Goal: Task Accomplishment & Management: Complete application form

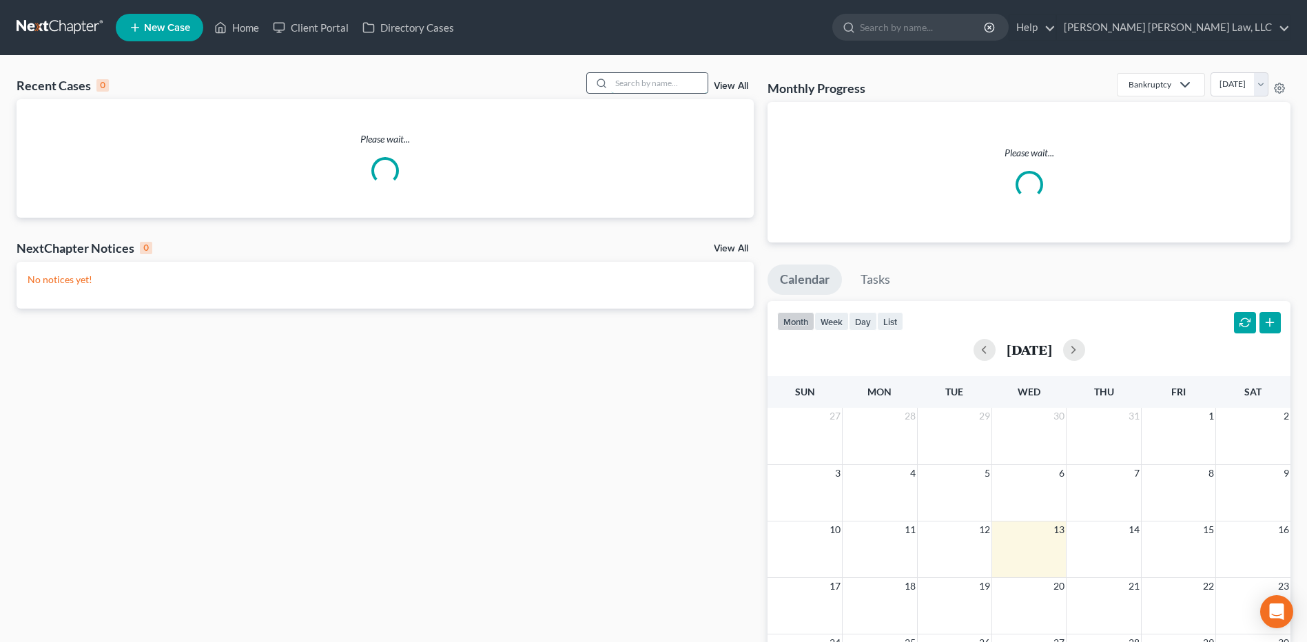
click at [653, 81] on input "search" at bounding box center [659, 83] width 96 height 20
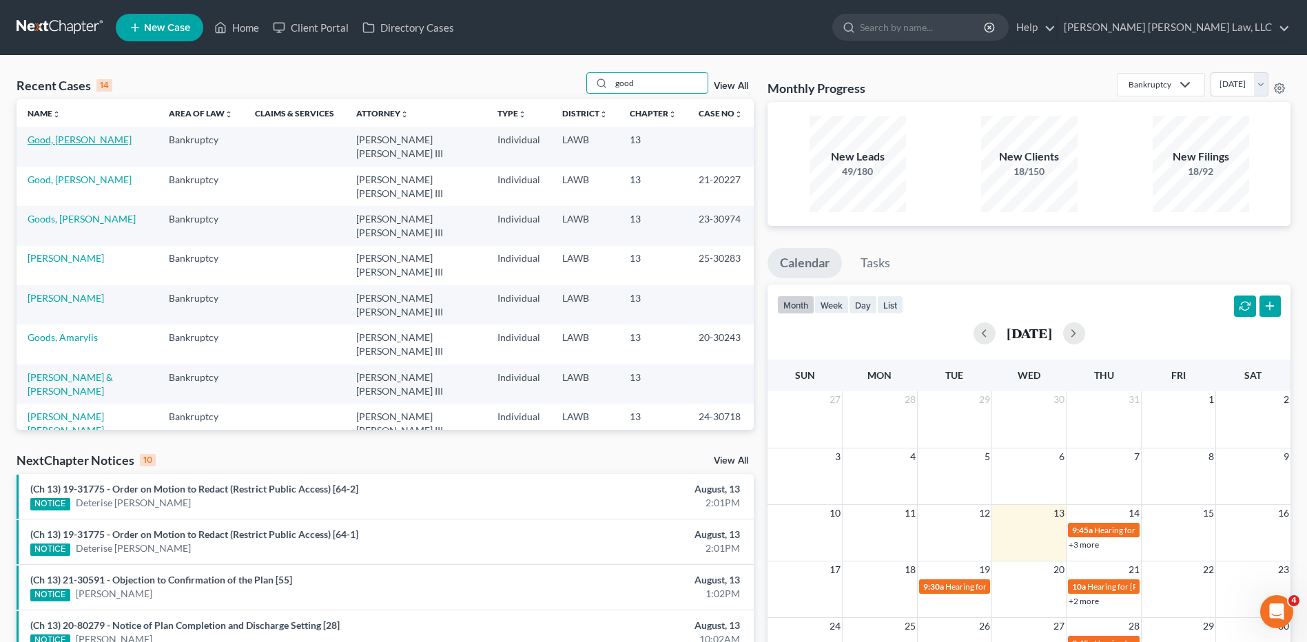
type input "good"
click at [57, 142] on link "Good, [PERSON_NAME]" at bounding box center [80, 140] width 104 height 12
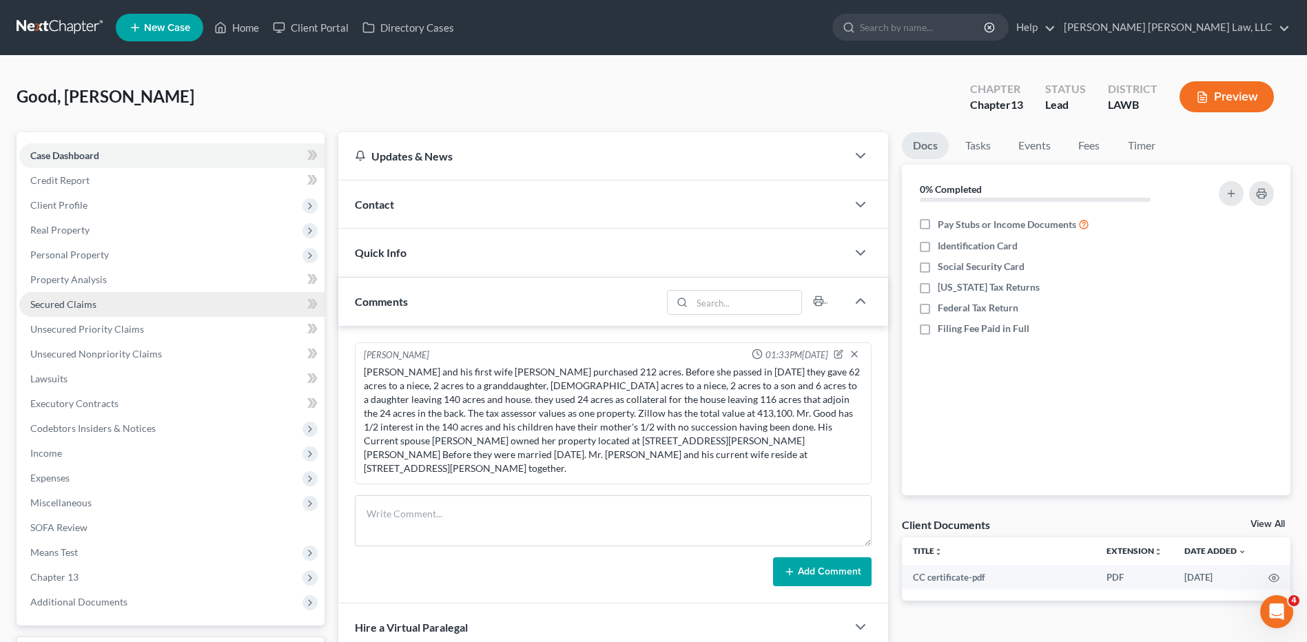
click at [63, 305] on span "Secured Claims" at bounding box center [63, 304] width 66 height 12
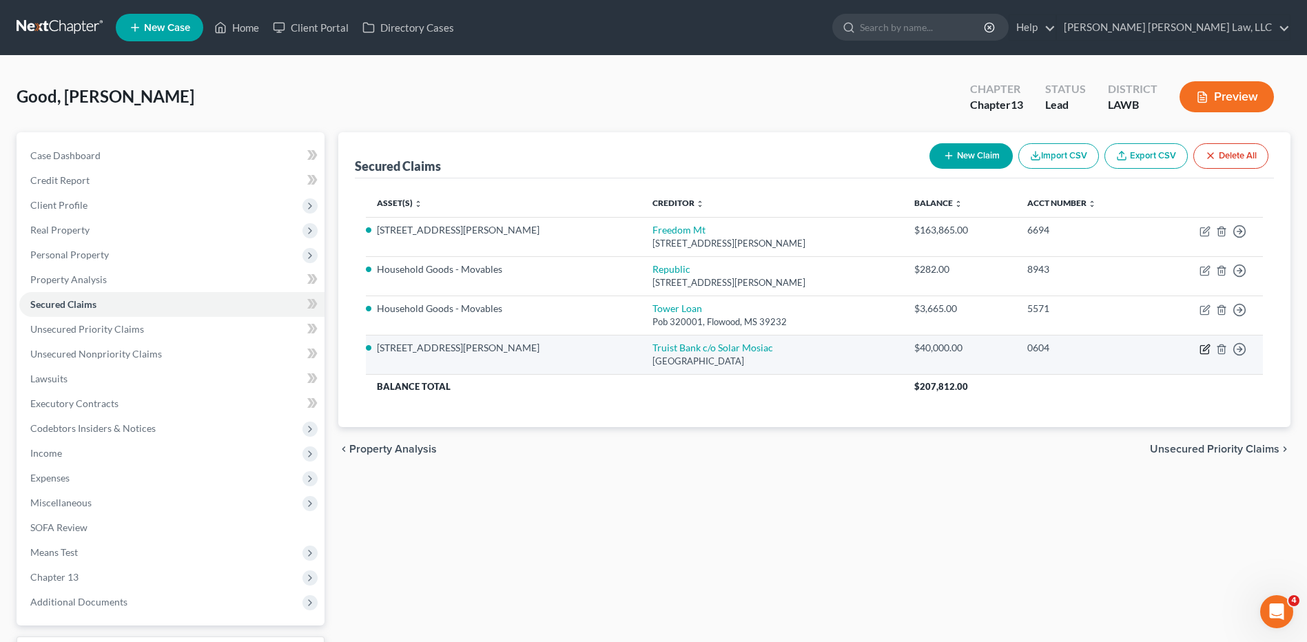
click at [1207, 353] on icon "button" at bounding box center [1205, 349] width 11 height 11
select select "4"
select select "3"
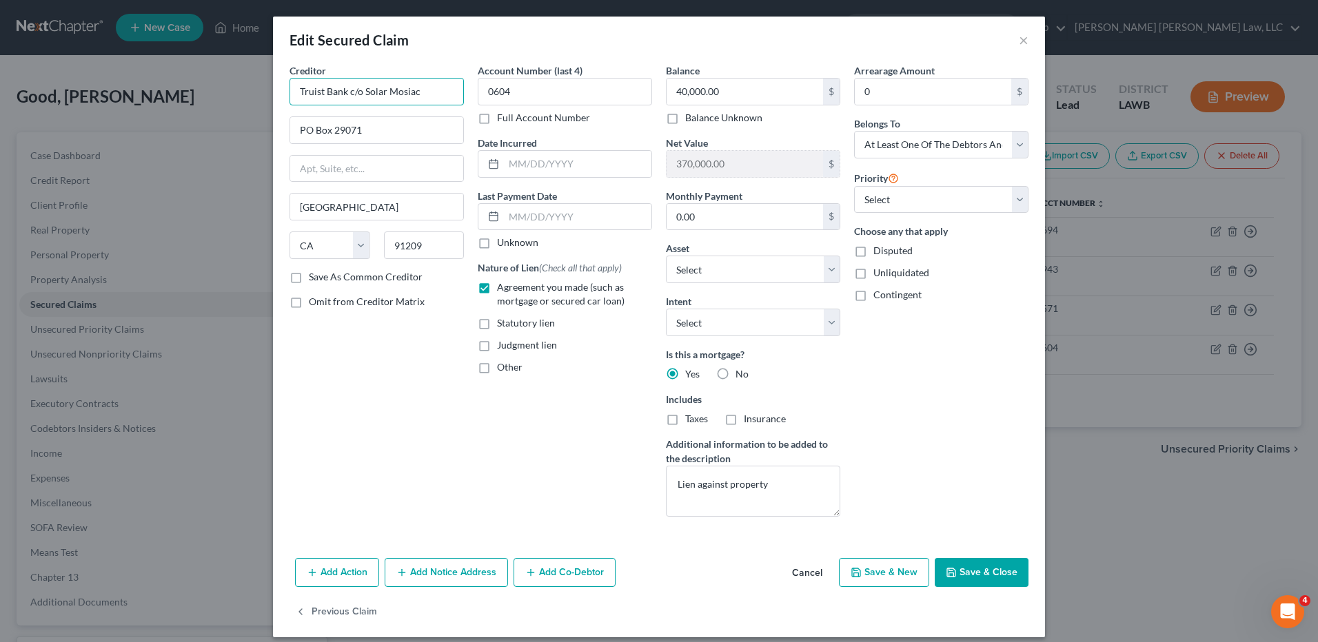
drag, startPoint x: 431, startPoint y: 92, endPoint x: 247, endPoint y: 90, distance: 184.0
click at [247, 90] on div "Edit Secured Claim × Creditor * Truist Bank c/o Solar Mosiac [GEOGRAPHIC_DATA] …" at bounding box center [659, 321] width 1318 height 642
type input "Mosiac"
drag, startPoint x: 375, startPoint y: 129, endPoint x: 214, endPoint y: 155, distance: 162.7
click at [214, 155] on div "Edit Secured Claim × Creditor * Mosiac [GEOGRAPHIC_DATA] [US_STATE][GEOGRAPHIC_…" at bounding box center [659, 321] width 1318 height 642
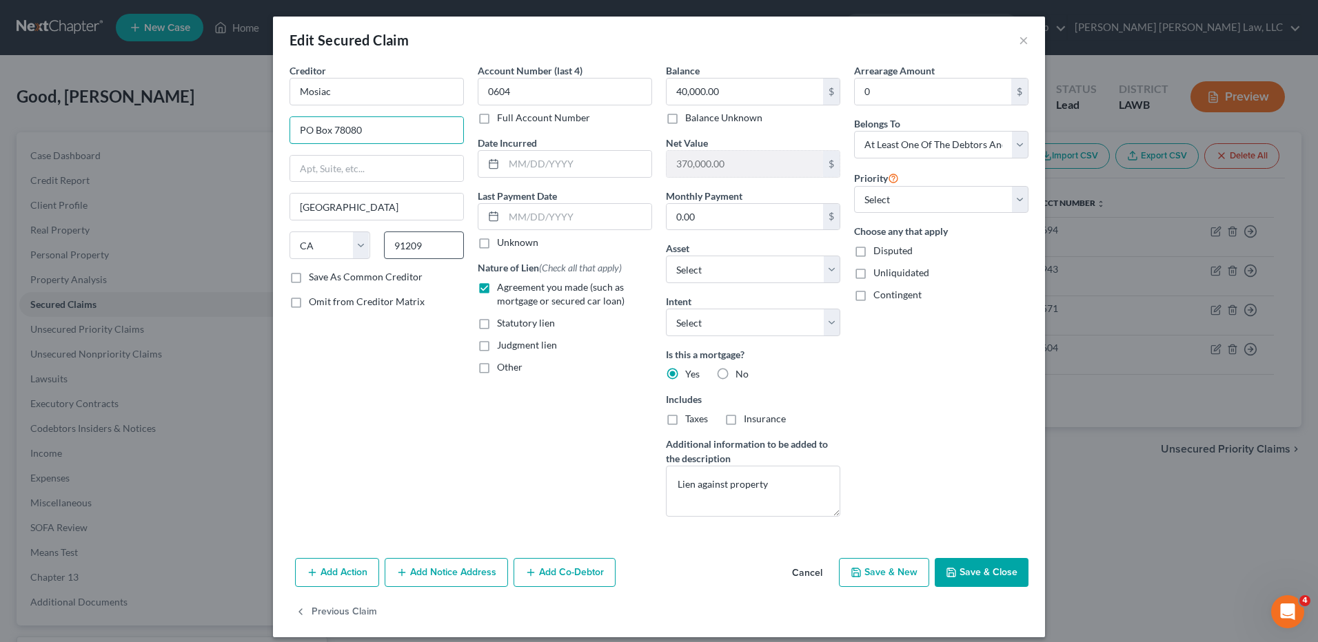
type input "PO Box 78080"
drag, startPoint x: 428, startPoint y: 251, endPoint x: 376, endPoint y: 256, distance: 52.6
click at [377, 256] on div "91209" at bounding box center [424, 246] width 94 height 28
type input "85062-8080"
click at [342, 208] on input "[GEOGRAPHIC_DATA]" at bounding box center [376, 207] width 173 height 26
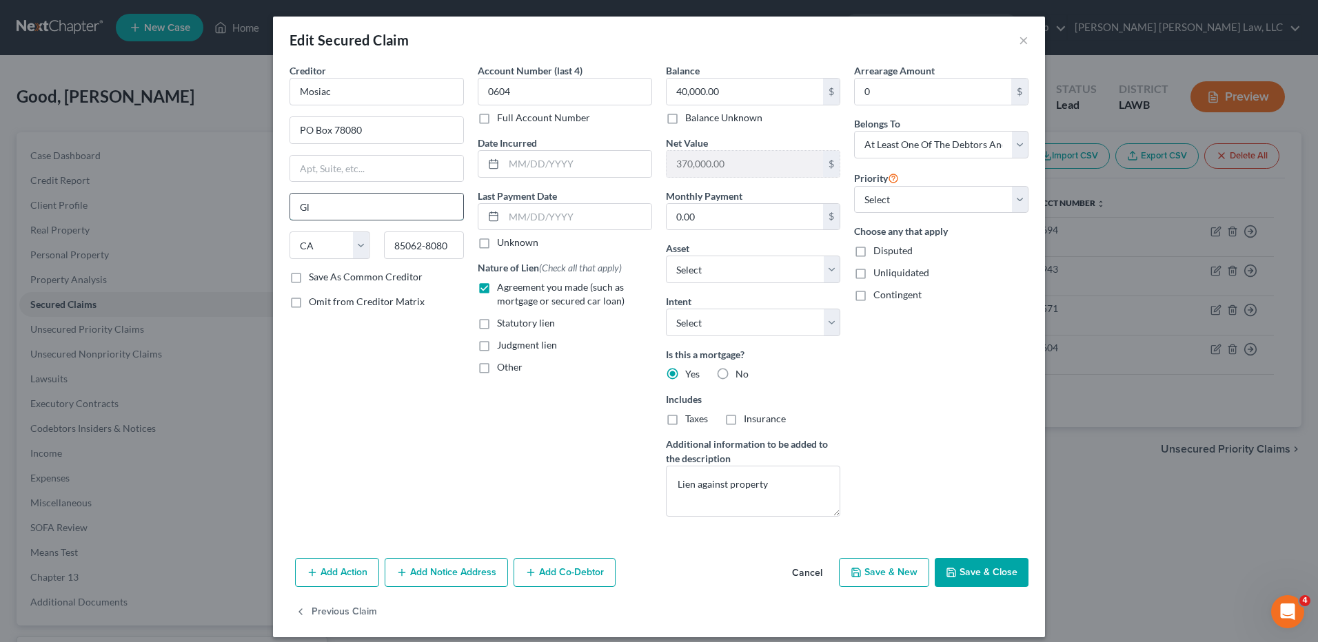
type input "G"
type input "Phoeniz"
click at [311, 248] on select "State [US_STATE] AK AR AZ CA CO CT DE DC [GEOGRAPHIC_DATA] [GEOGRAPHIC_DATA] GU…" at bounding box center [329, 246] width 81 height 28
select select "3"
click at [289, 232] on select "State [US_STATE] AK AR AZ CA CO CT DE DC [GEOGRAPHIC_DATA] [GEOGRAPHIC_DATA] GU…" at bounding box center [329, 246] width 81 height 28
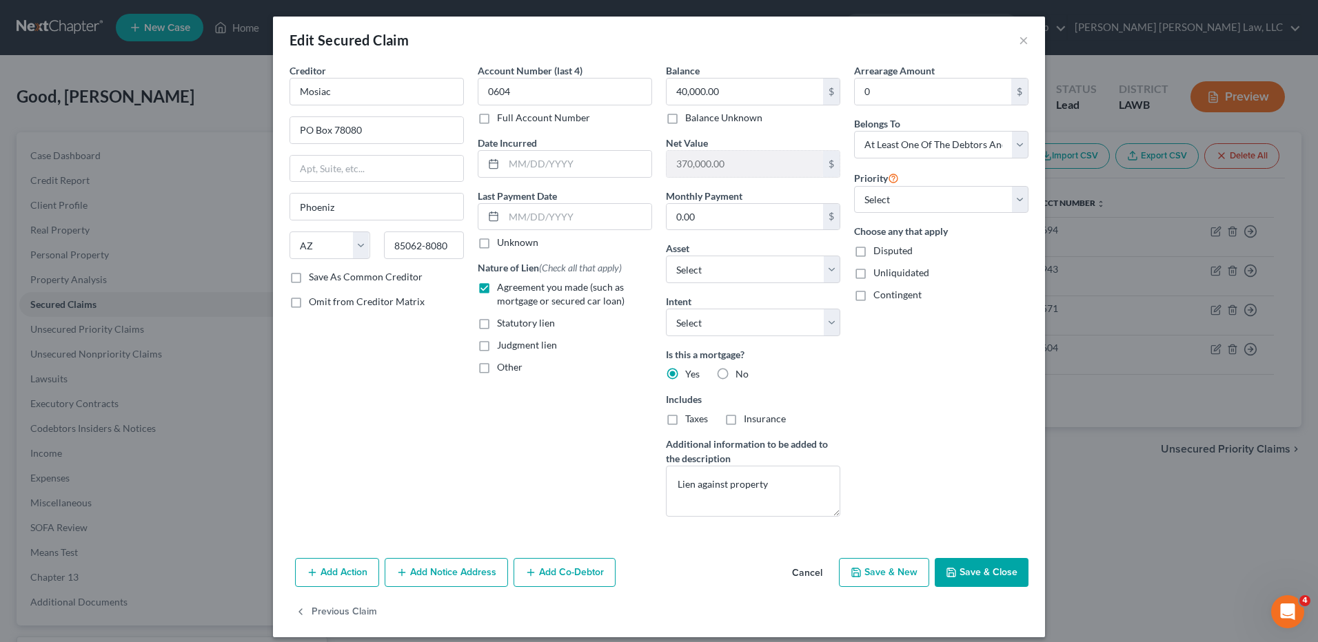
click at [341, 385] on div "Creditor * Mosiac PO Box 78080 [GEOGRAPHIC_DATA] [US_STATE][GEOGRAPHIC_DATA] AZ…" at bounding box center [377, 295] width 188 height 464
click at [298, 138] on input "PO Box 78080" at bounding box center [376, 130] width 173 height 26
click at [309, 136] on input "P.O Box 78080" at bounding box center [376, 130] width 173 height 26
type input "P.O. Box 78080"
